Goal: Navigation & Orientation: Find specific page/section

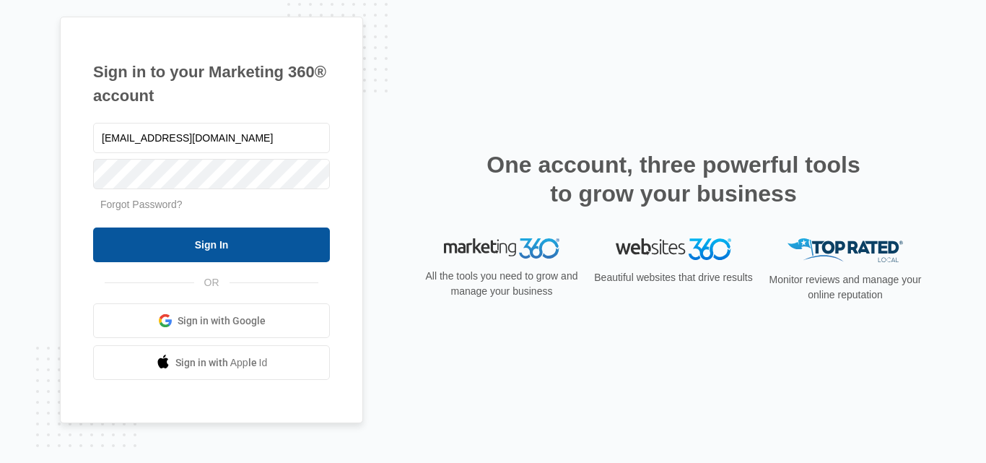
click at [217, 235] on input "Sign In" at bounding box center [211, 244] width 237 height 35
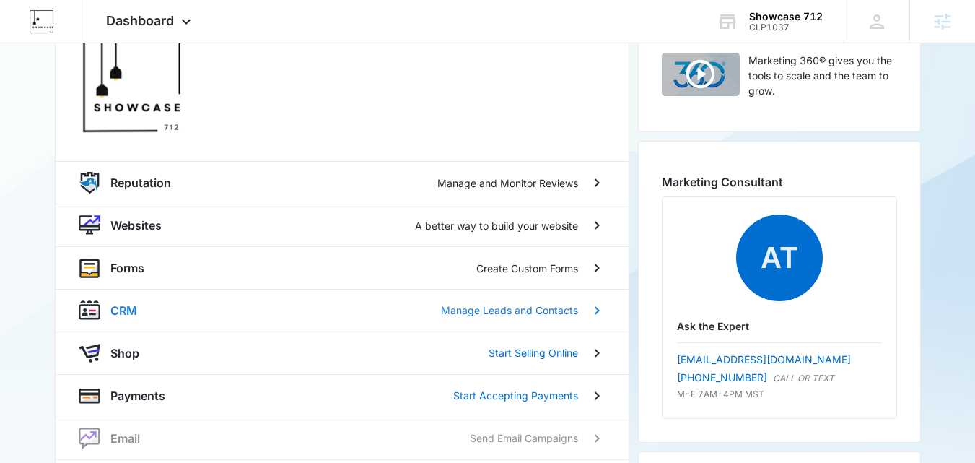
scroll to position [144, 0]
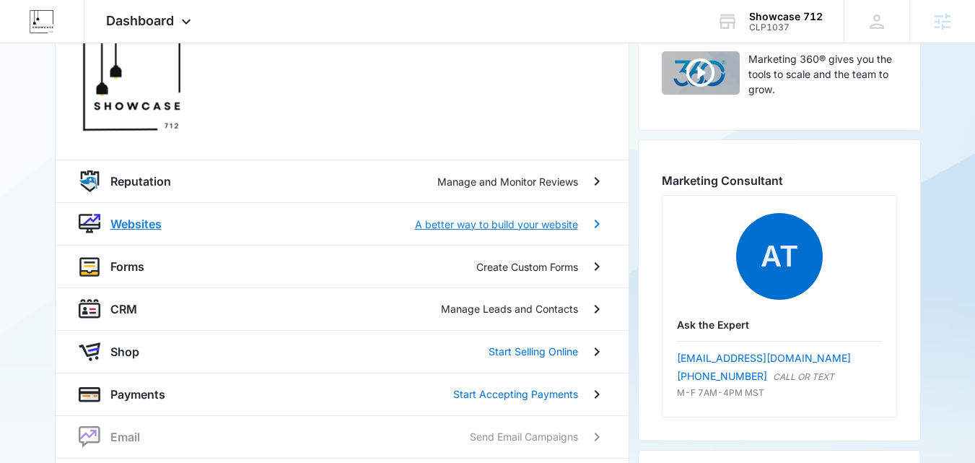
click at [117, 222] on p "Websites" at bounding box center [135, 223] width 51 height 17
